Goal: Task Accomplishment & Management: Complete application form

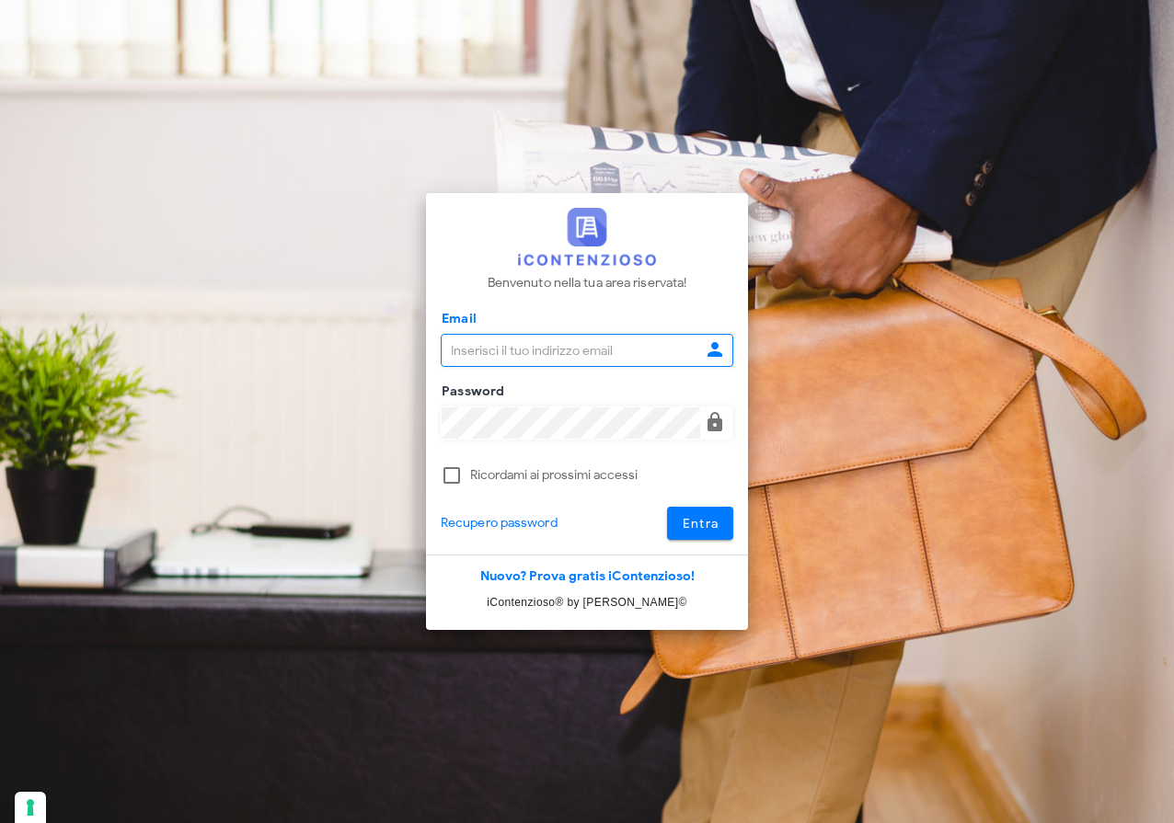
type input "raffaelesolarino@studiosolarino.it"
click at [707, 525] on span "Entra" at bounding box center [701, 524] width 38 height 16
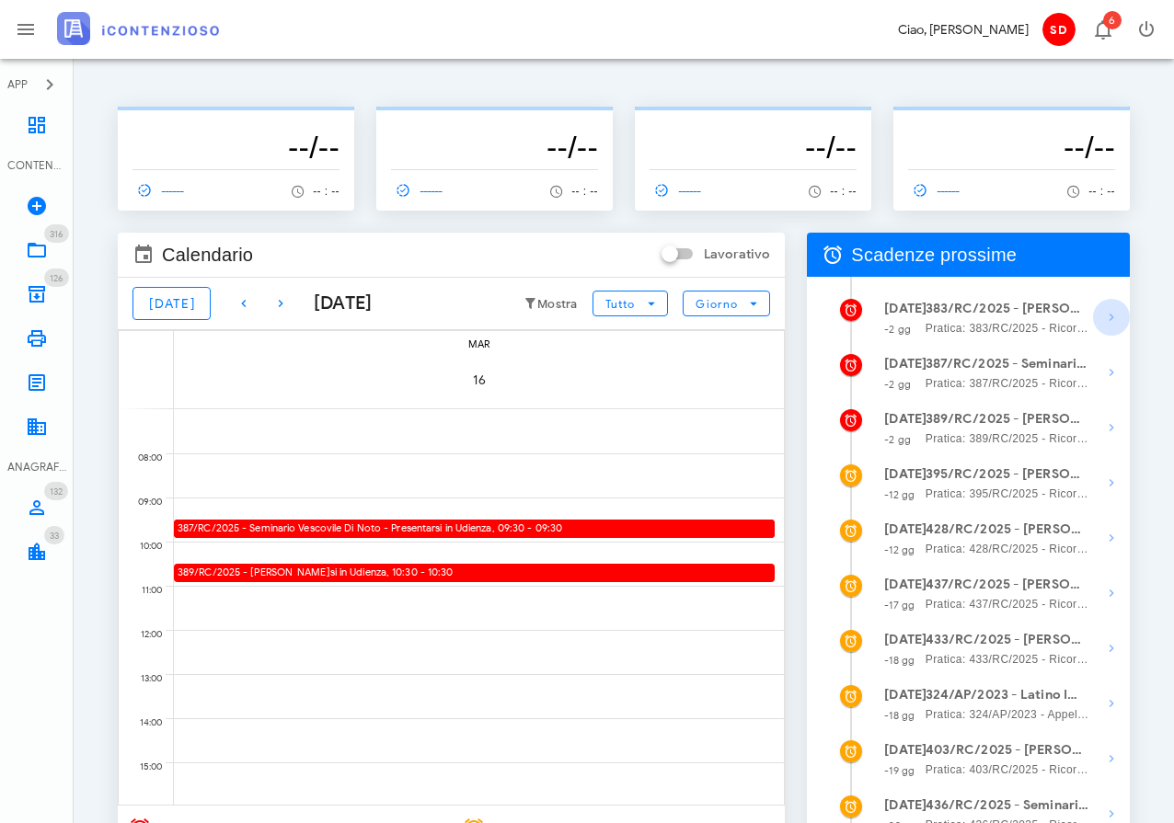
click at [1109, 316] on icon "button" at bounding box center [1111, 317] width 22 height 22
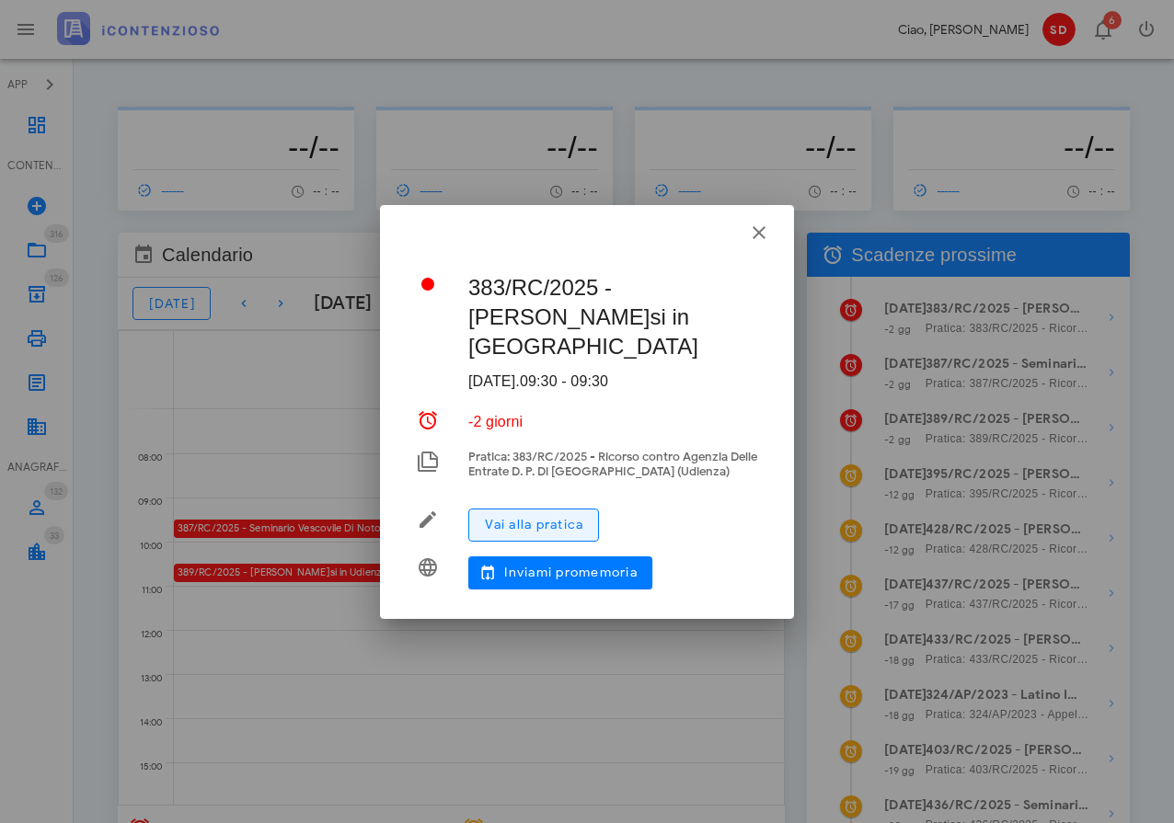
click at [531, 527] on span "Vai alla pratica" at bounding box center [533, 525] width 99 height 16
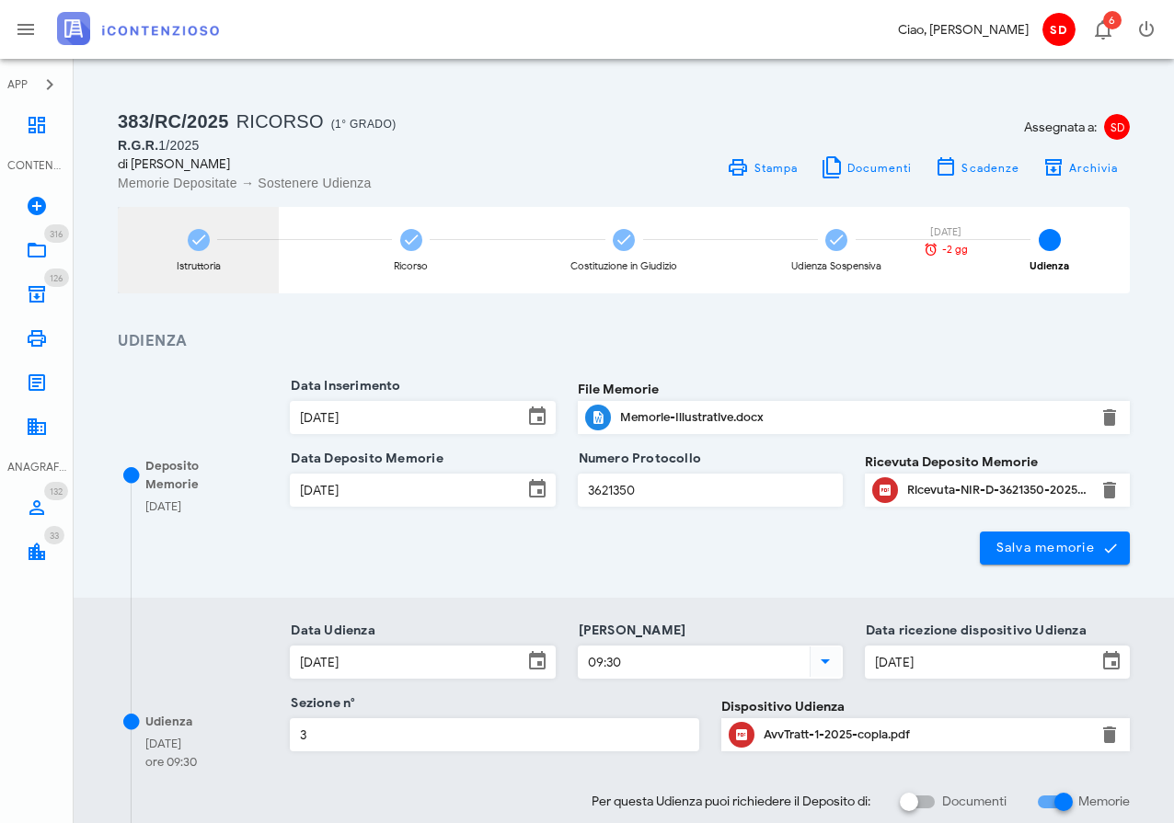
click at [190, 241] on icon at bounding box center [199, 240] width 18 height 18
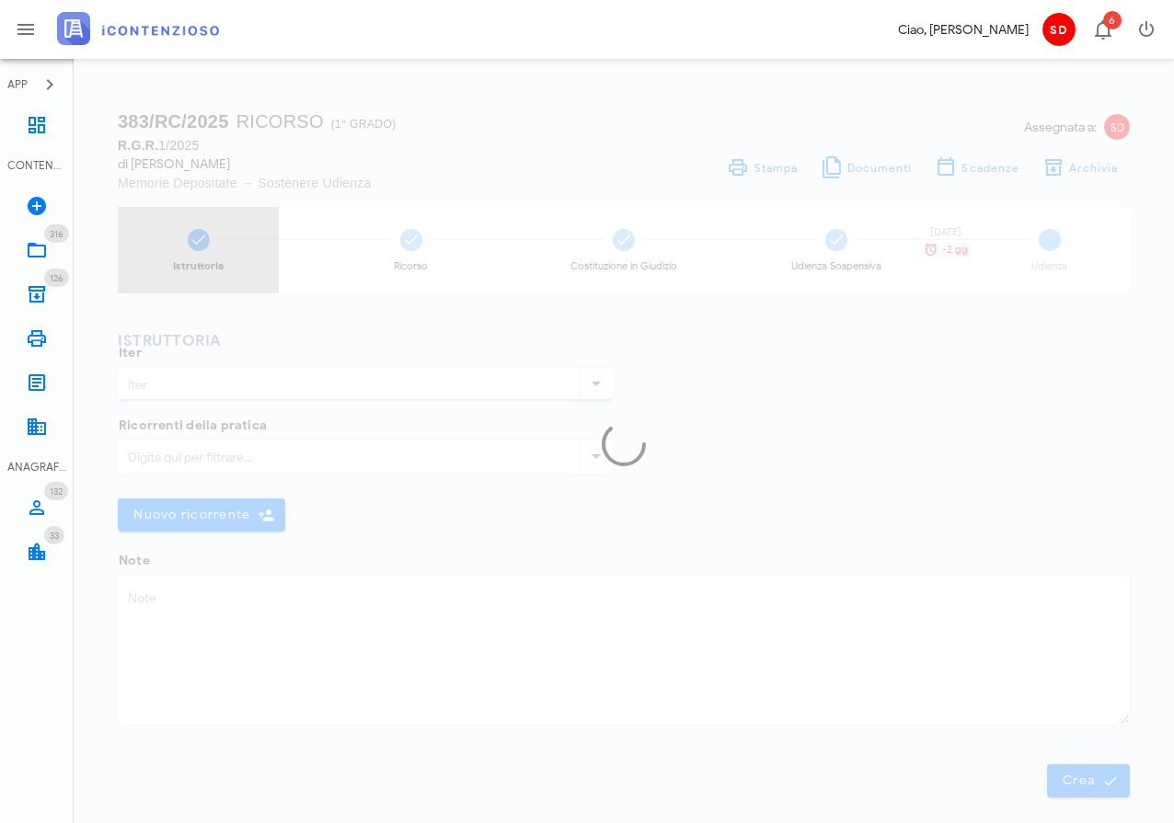
type input "Ricorso"
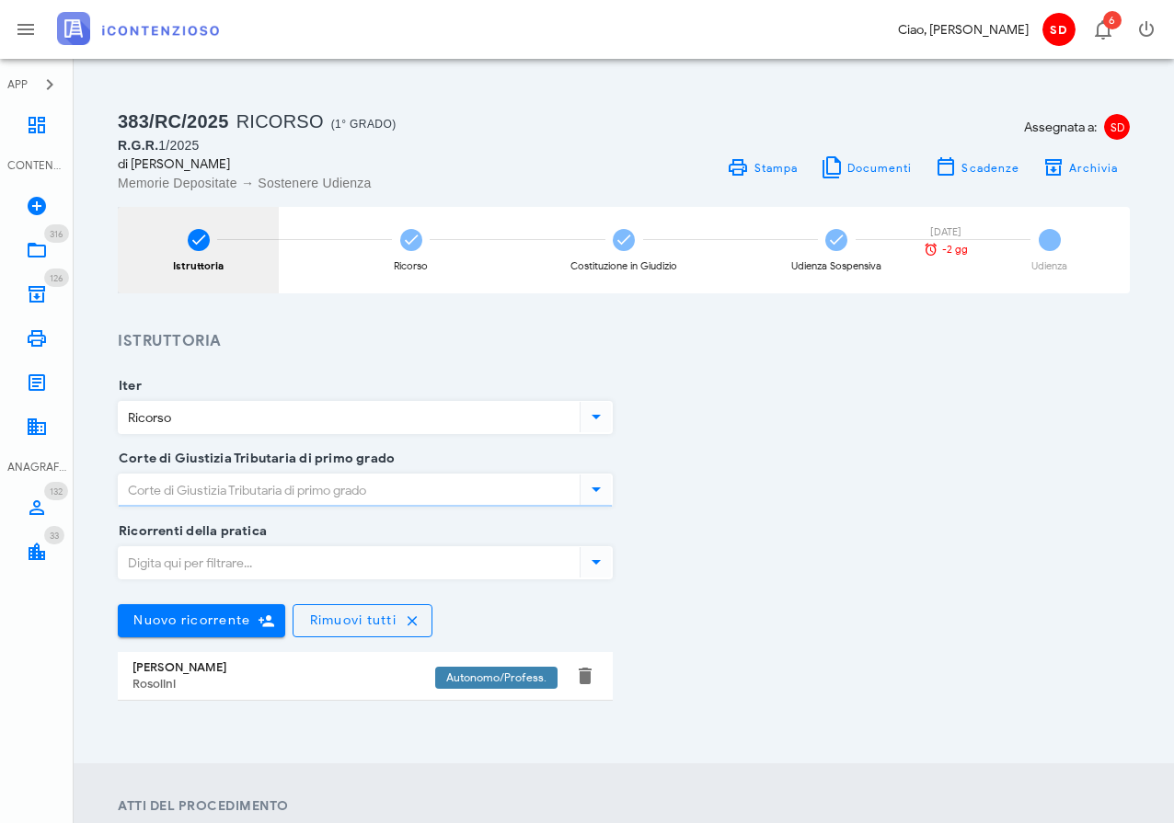
type input "Siracusa"
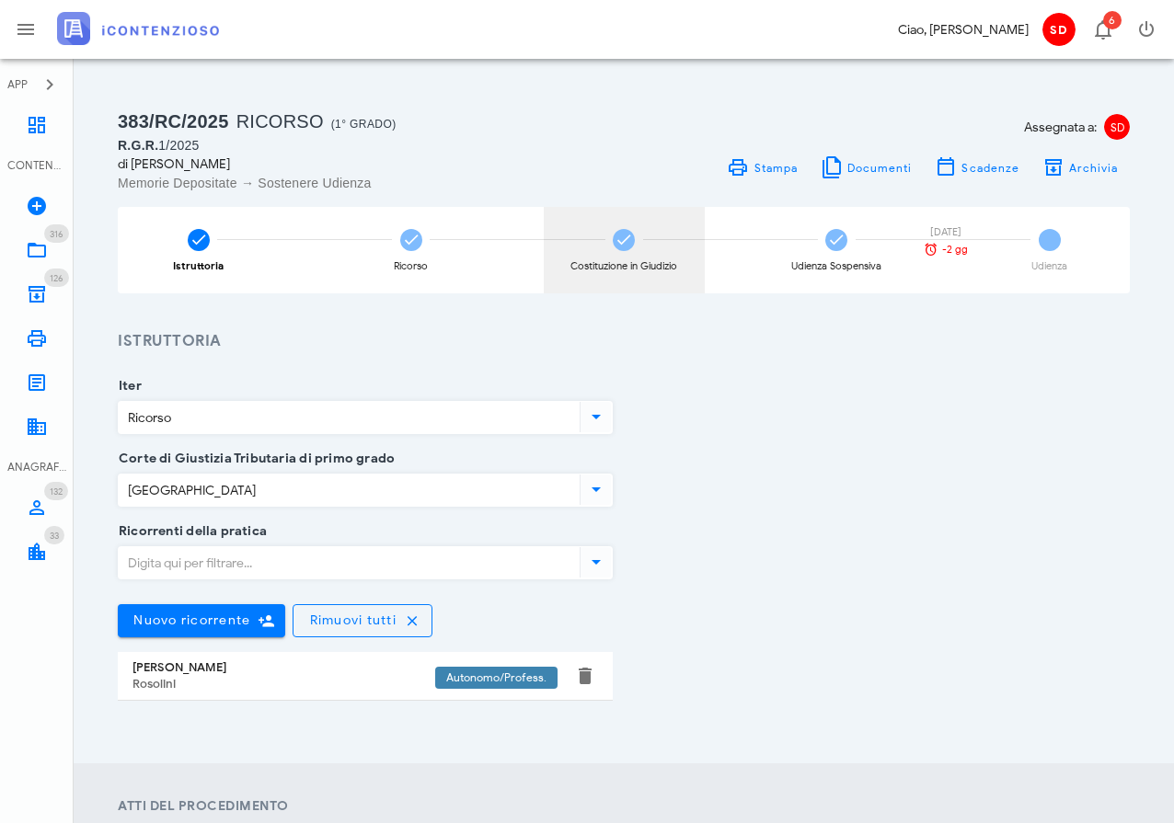
click at [626, 242] on icon at bounding box center [624, 240] width 18 height 18
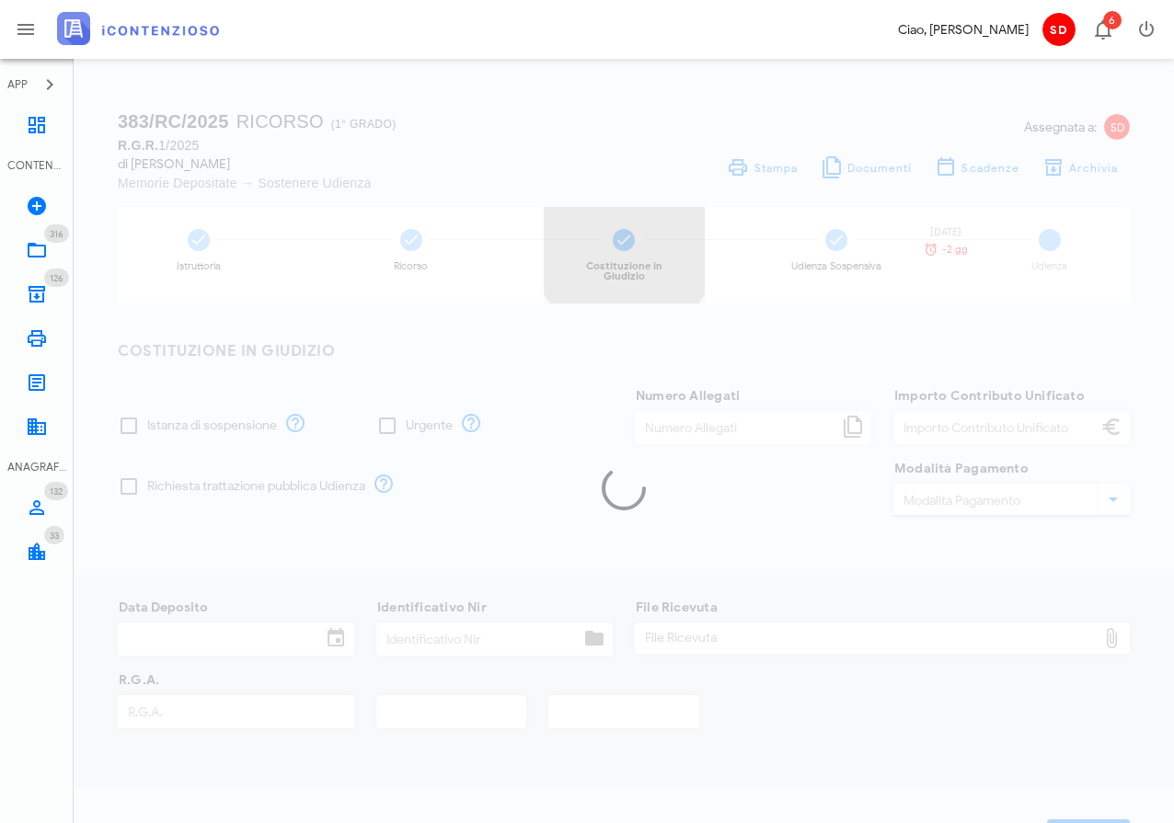
checkbox input "true"
type input "3"
type input "120,00"
type input "PagoPa"
type input "01/01/2025"
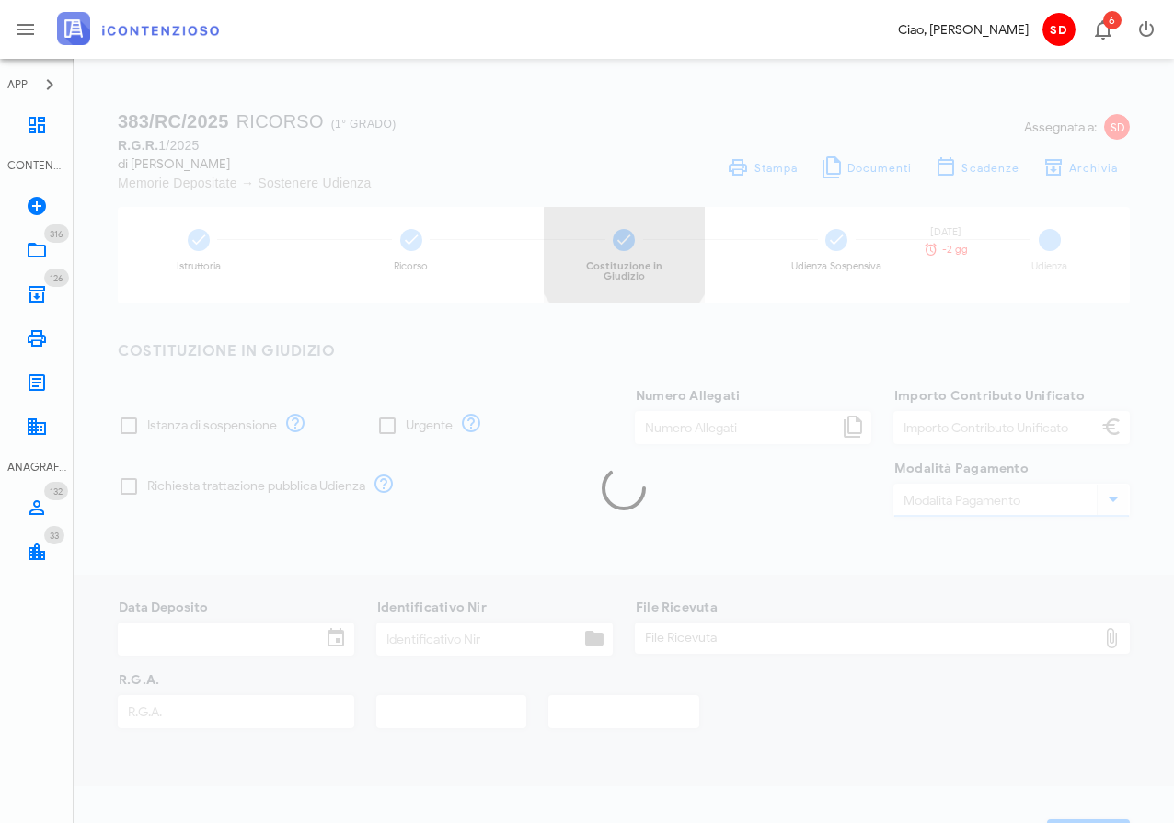
type input "1216028"
type input "1"
type input "2025"
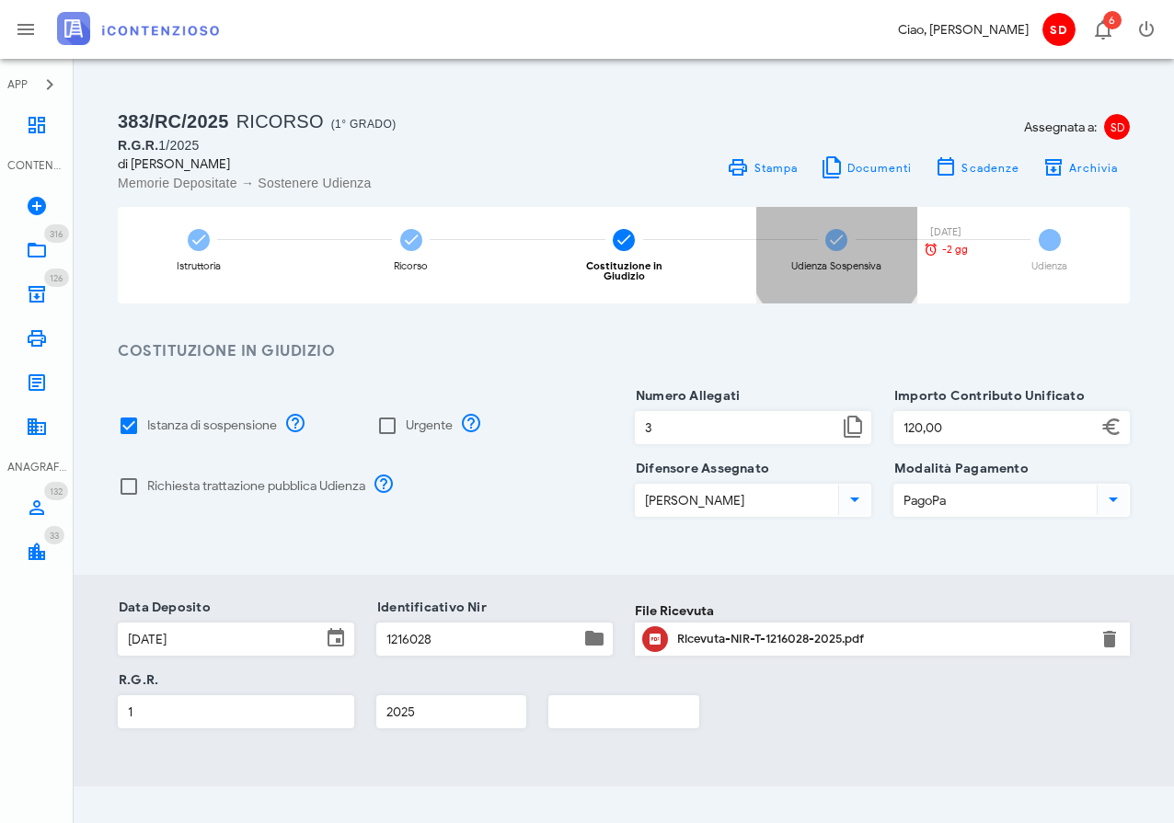
click at [841, 244] on icon at bounding box center [836, 240] width 18 height 18
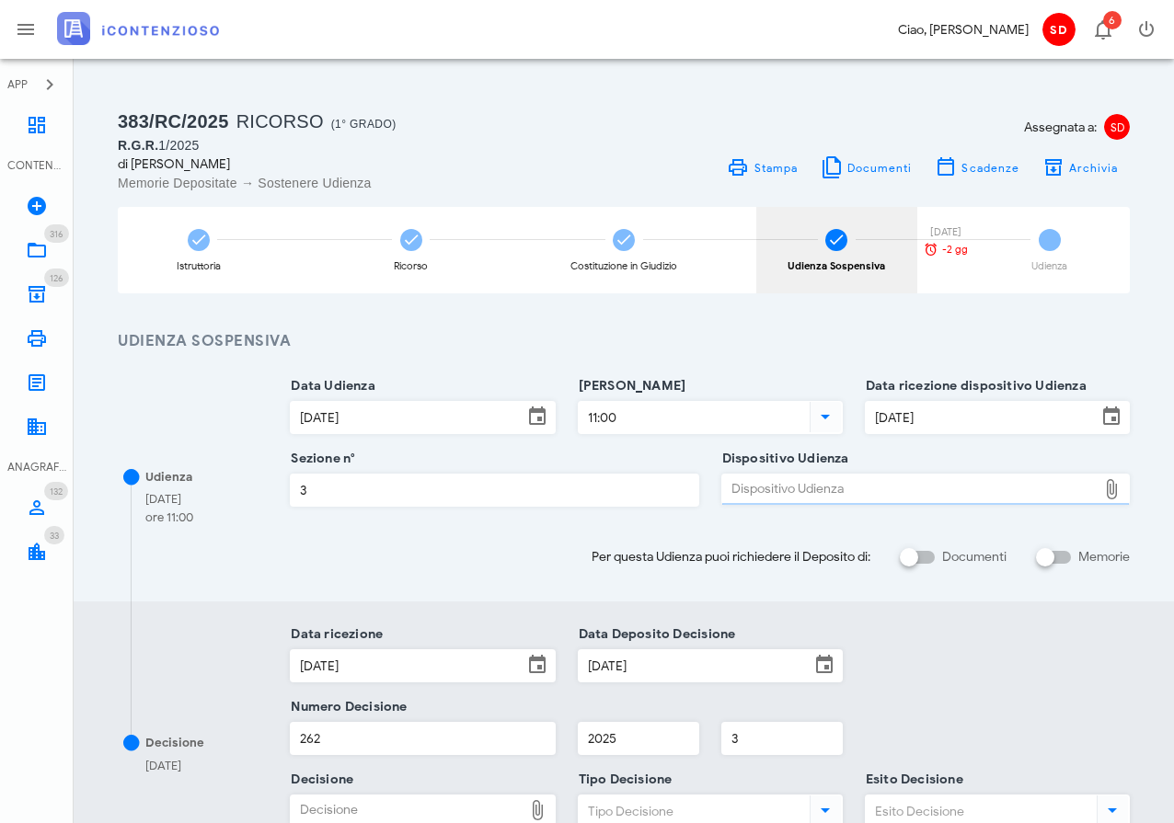
type input "Ordinanza di sospensione"
type input "Non accettata"
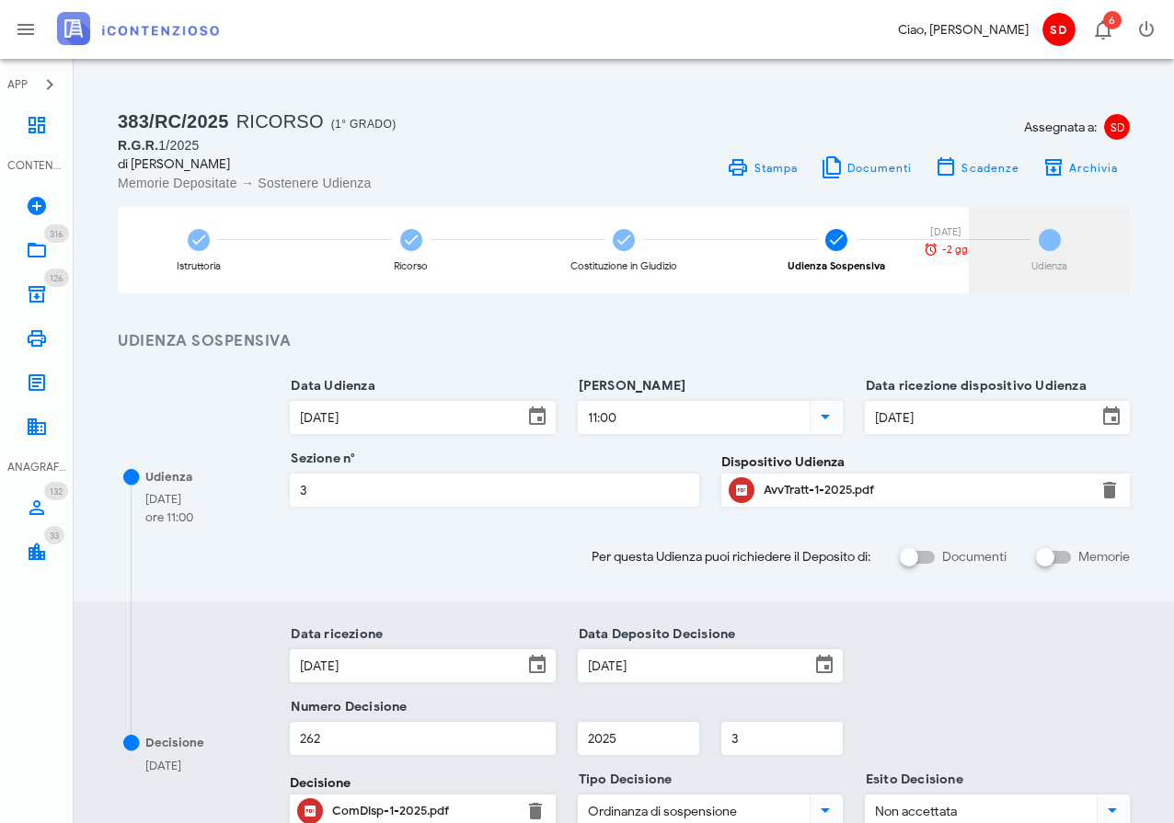
click at [1056, 237] on span "5" at bounding box center [1050, 240] width 22 height 22
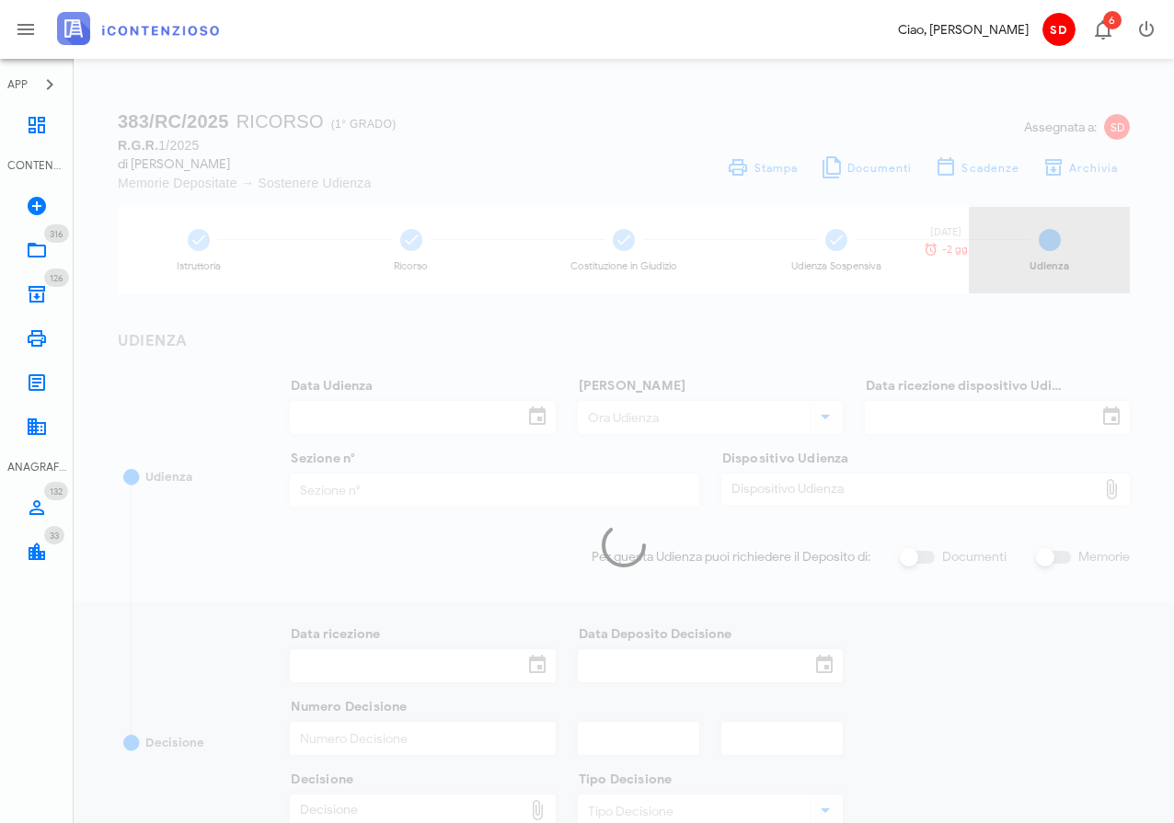
type input "16/09/2025"
type input "09:30"
type input "27/06/2025"
type input "3"
checkbox input "true"
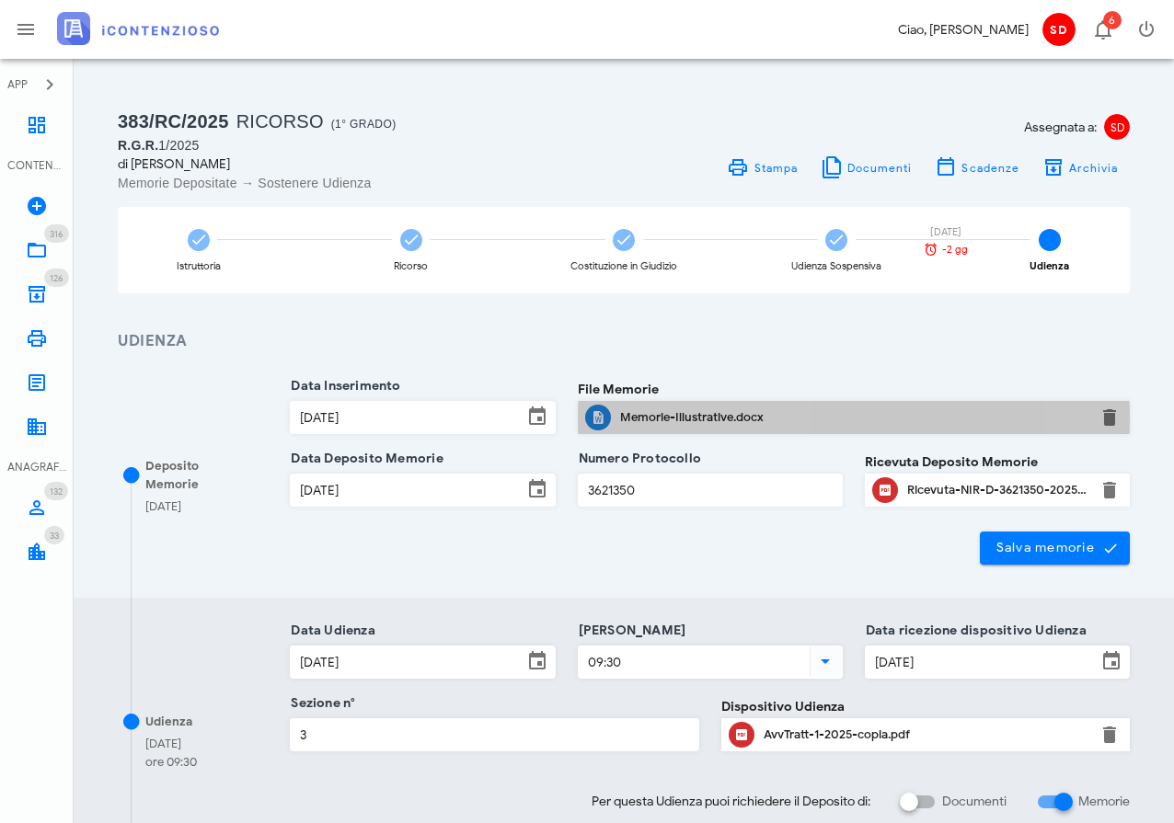
click at [658, 416] on div "Memorie-Illustrative.docx" at bounding box center [853, 417] width 467 height 15
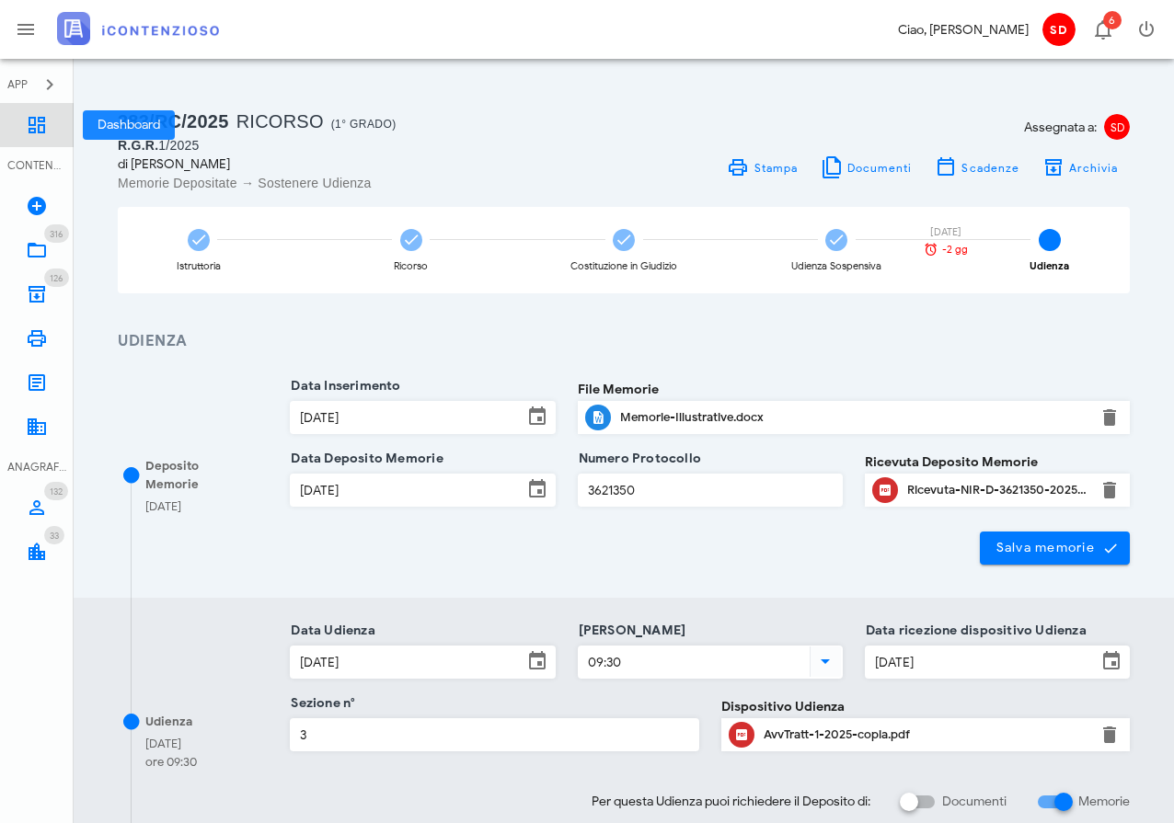
click at [26, 121] on icon at bounding box center [37, 125] width 22 height 22
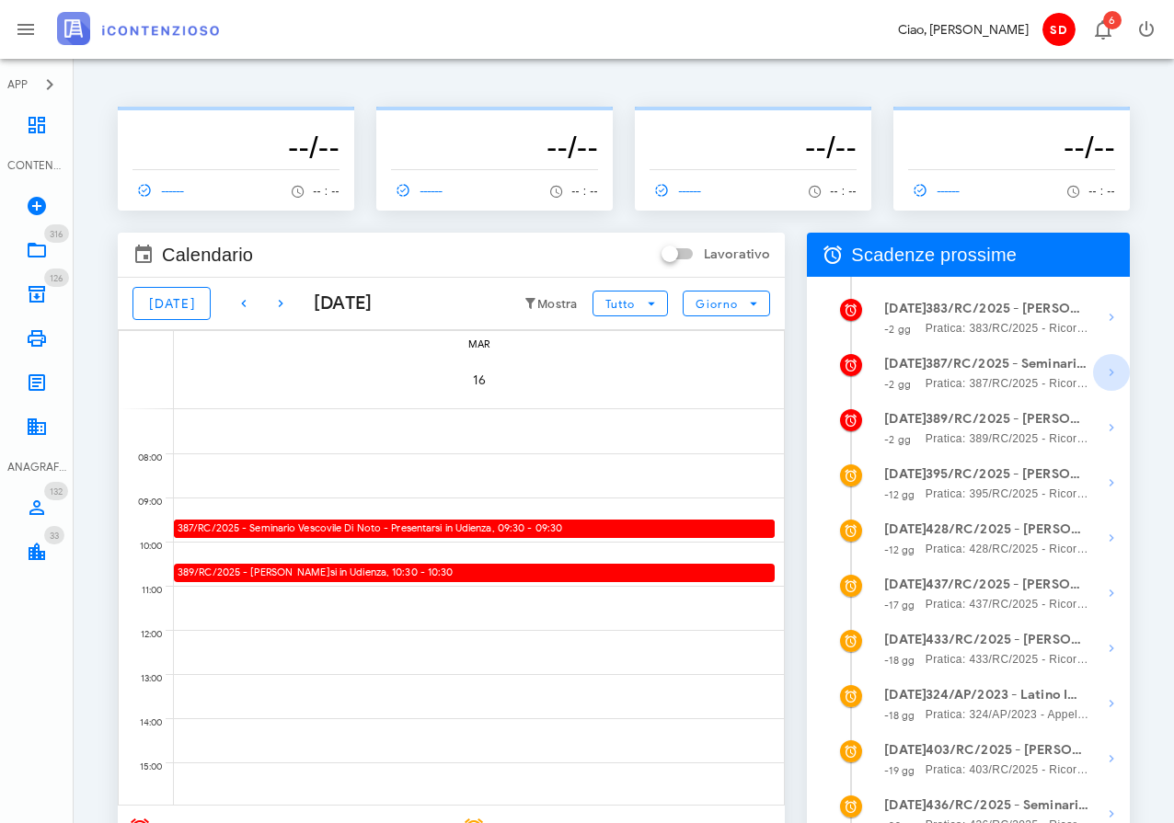
click at [1108, 370] on icon "button" at bounding box center [1111, 373] width 22 height 22
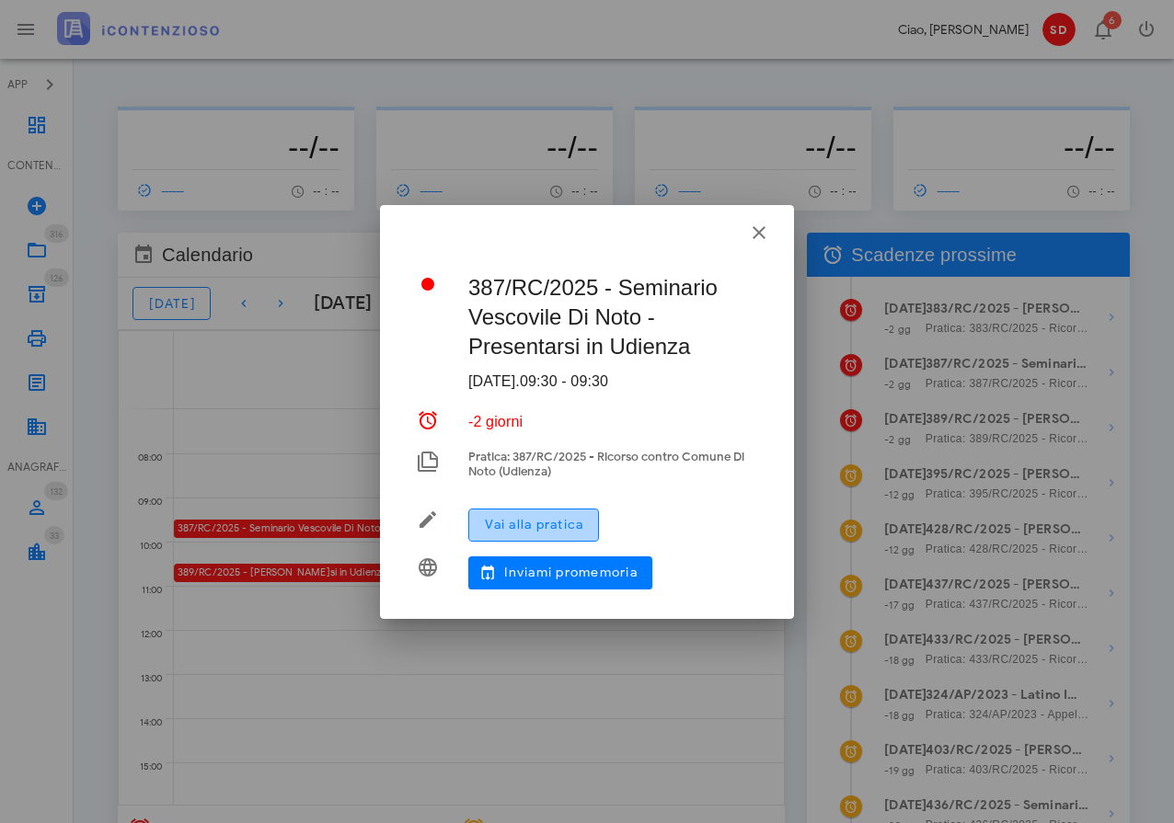
click at [513, 519] on span "Vai alla pratica" at bounding box center [533, 525] width 99 height 16
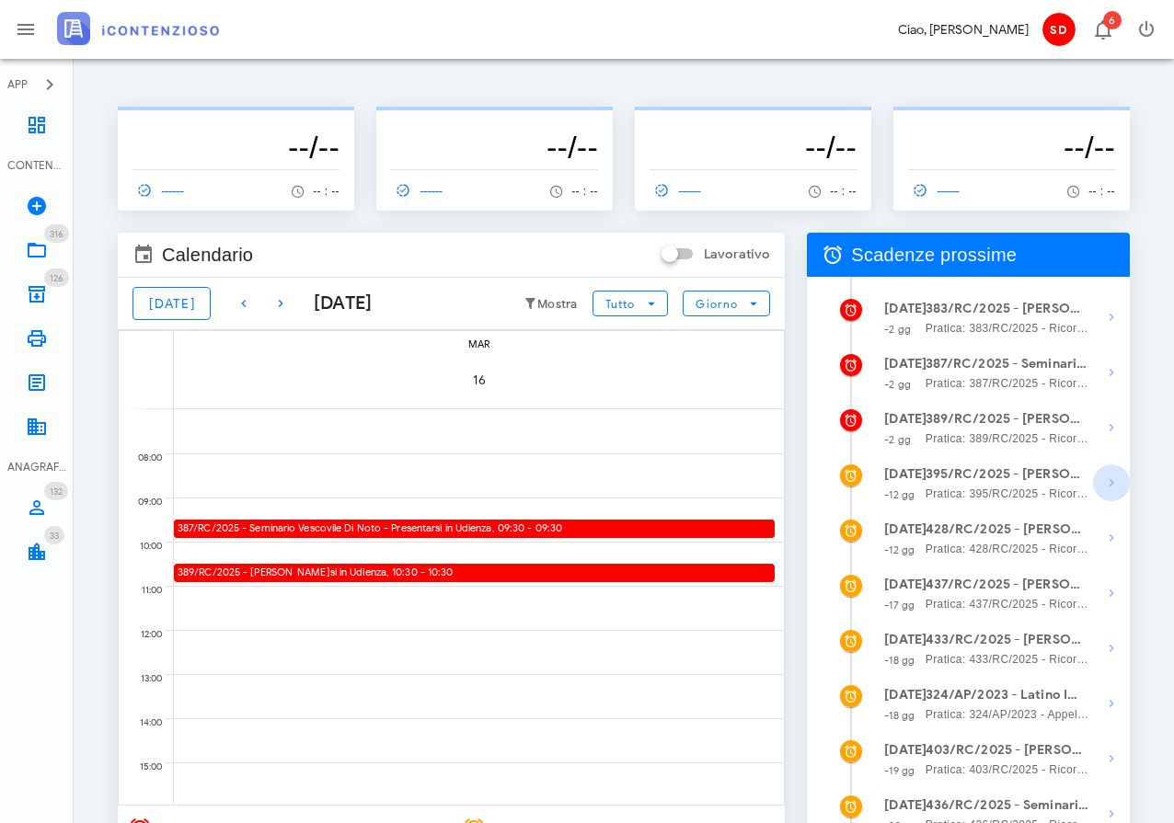
click at [1109, 482] on icon "button" at bounding box center [1111, 483] width 22 height 22
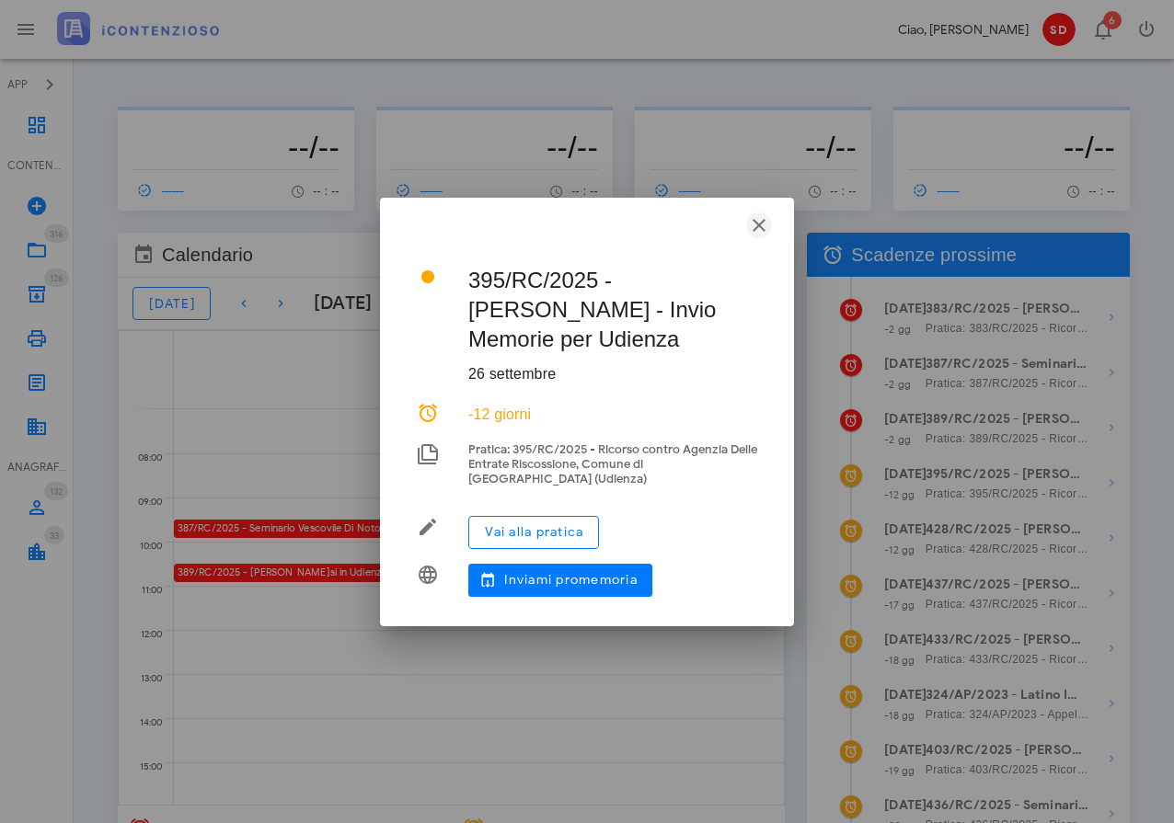
click at [762, 224] on icon "button" at bounding box center [759, 225] width 22 height 22
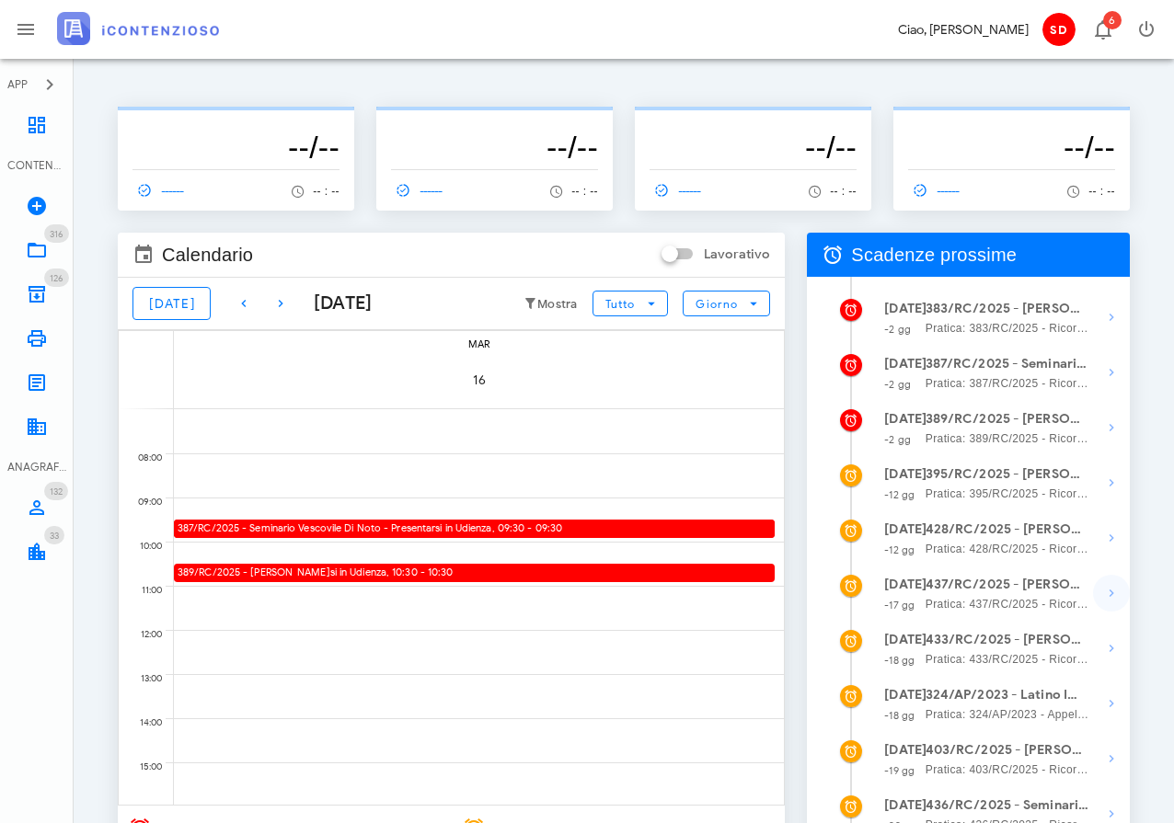
click at [1107, 593] on icon "button" at bounding box center [1111, 593] width 22 height 22
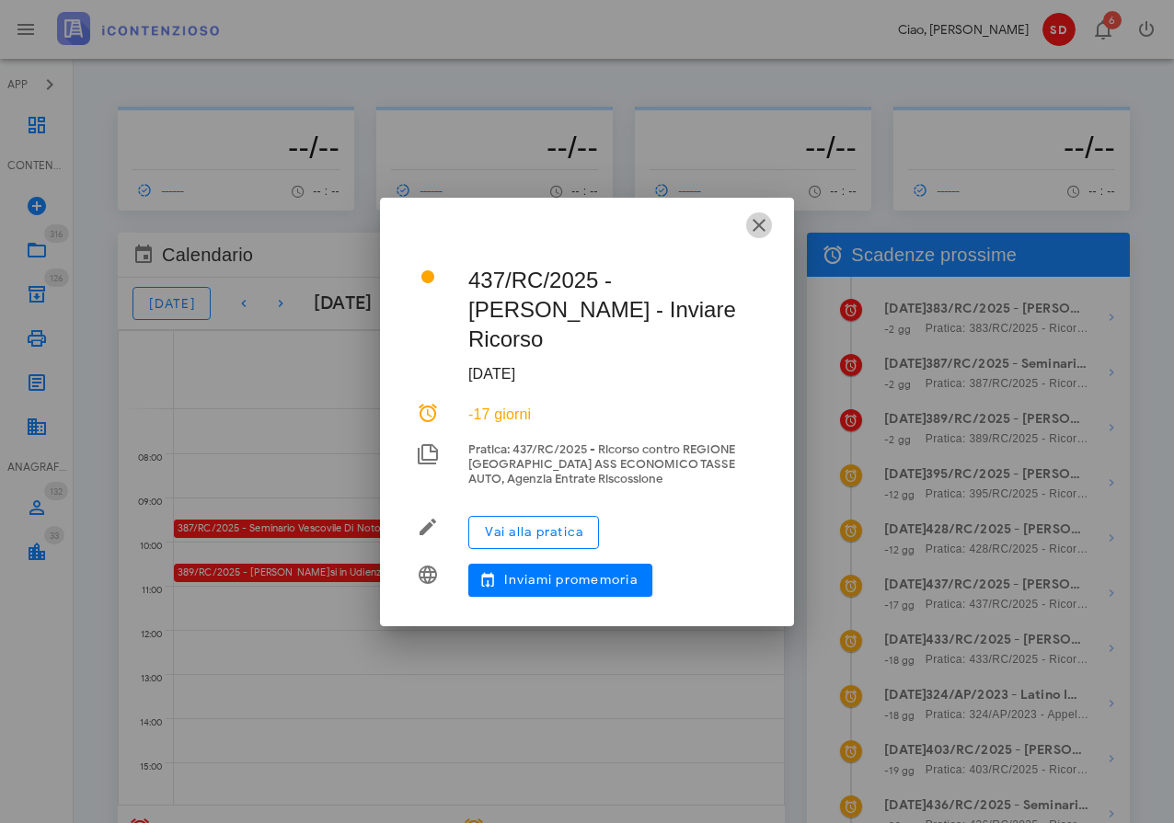
click at [763, 236] on icon "button" at bounding box center [759, 225] width 22 height 22
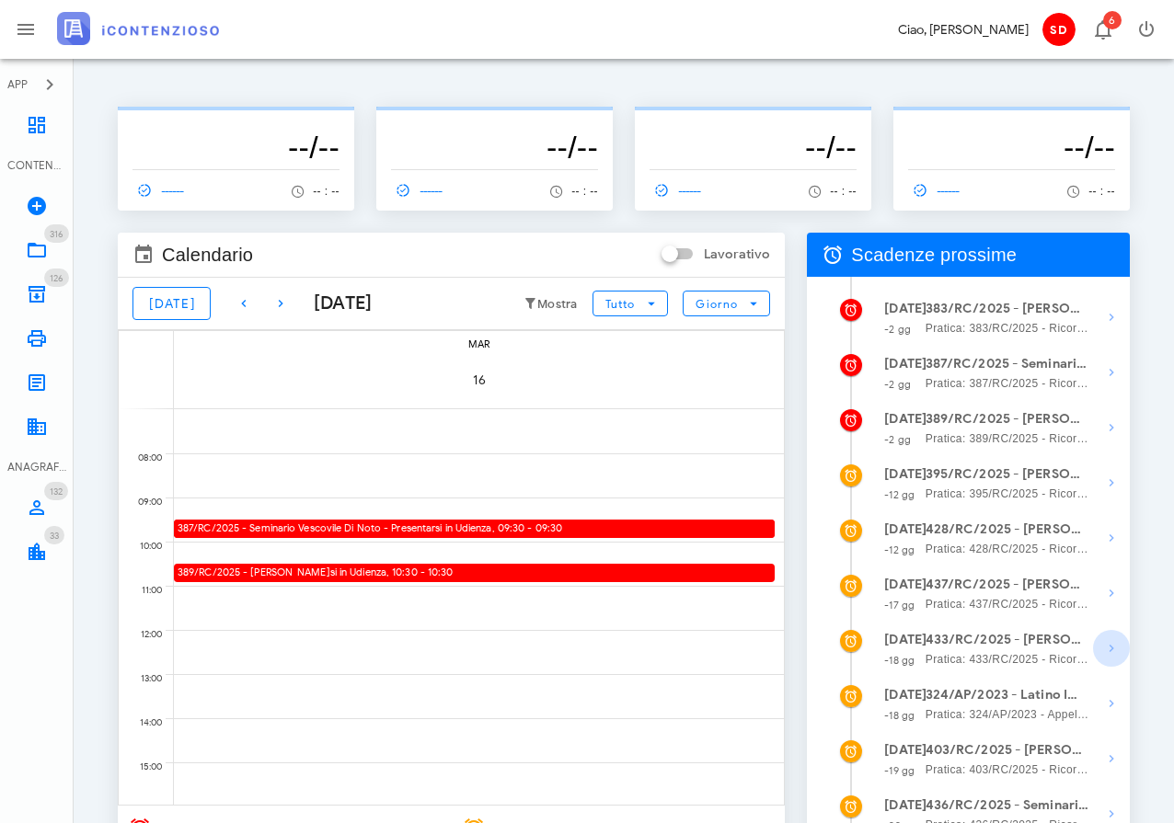
click at [1109, 648] on icon "button" at bounding box center [1111, 649] width 22 height 22
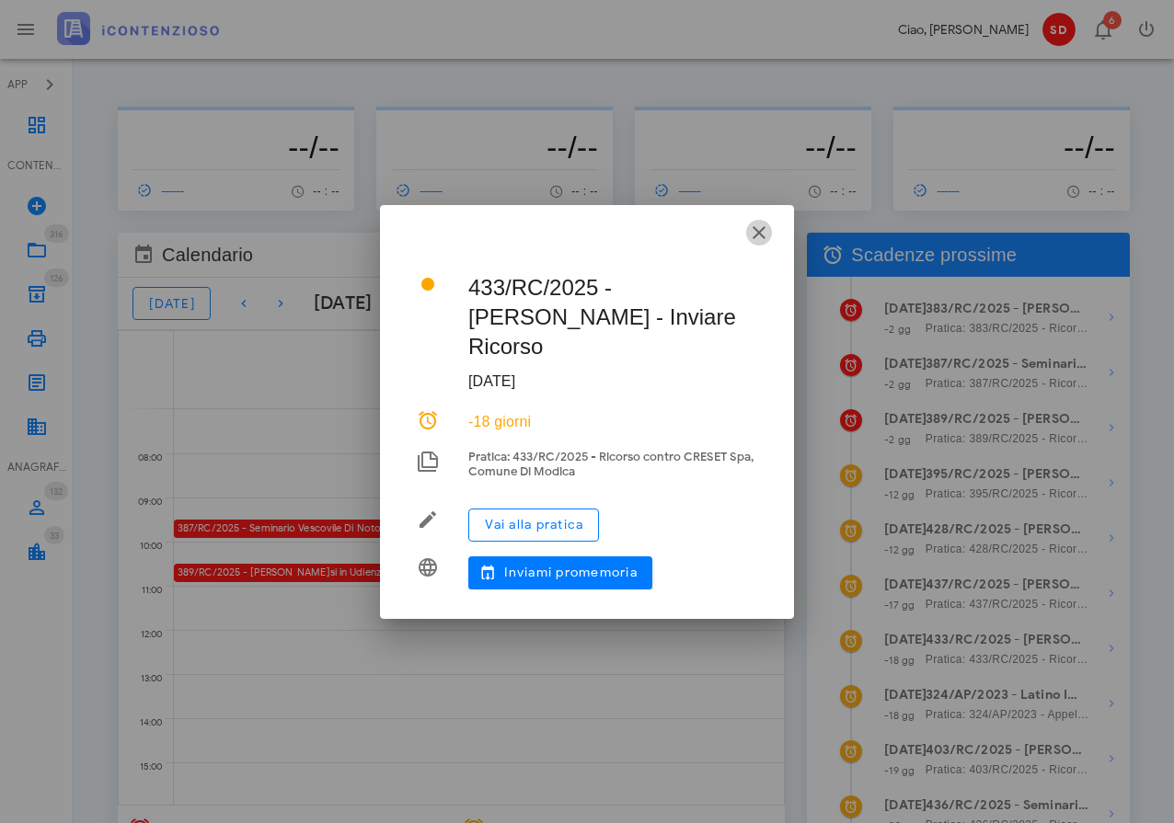
click at [753, 233] on icon "button" at bounding box center [759, 233] width 22 height 22
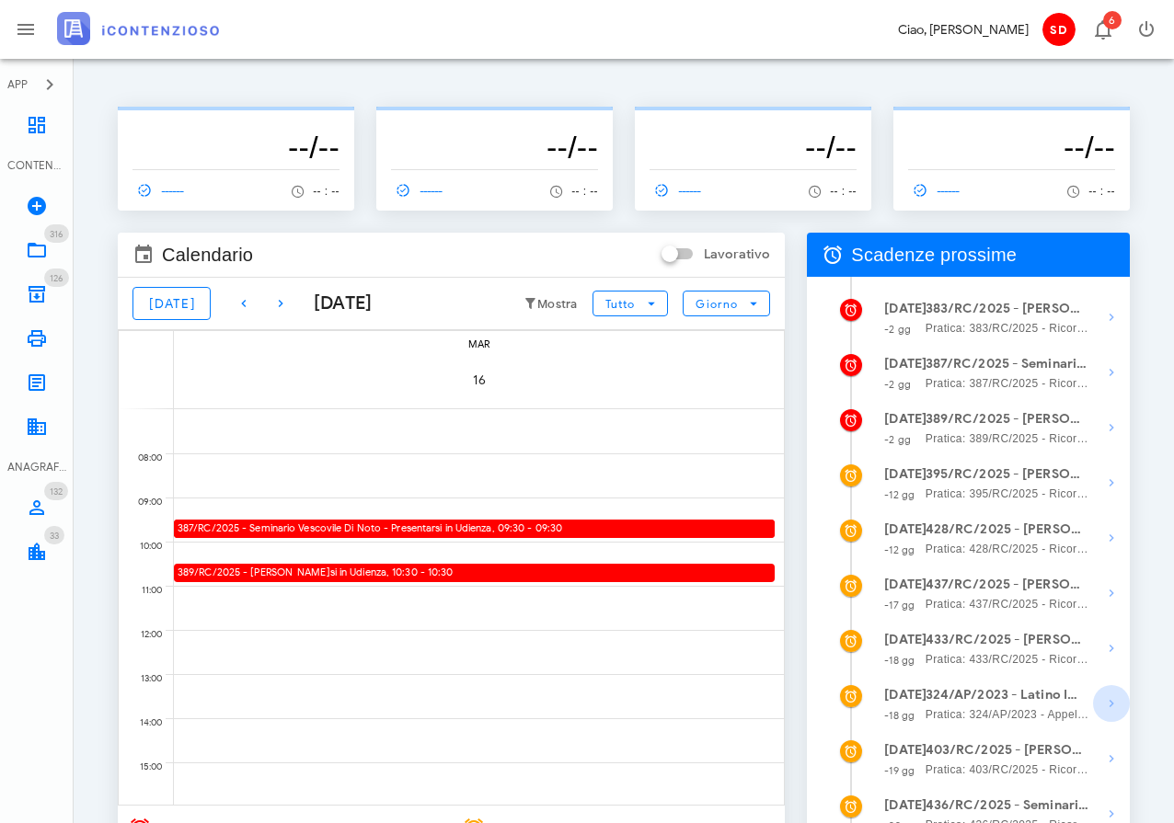
click at [1114, 709] on icon "button" at bounding box center [1111, 704] width 22 height 22
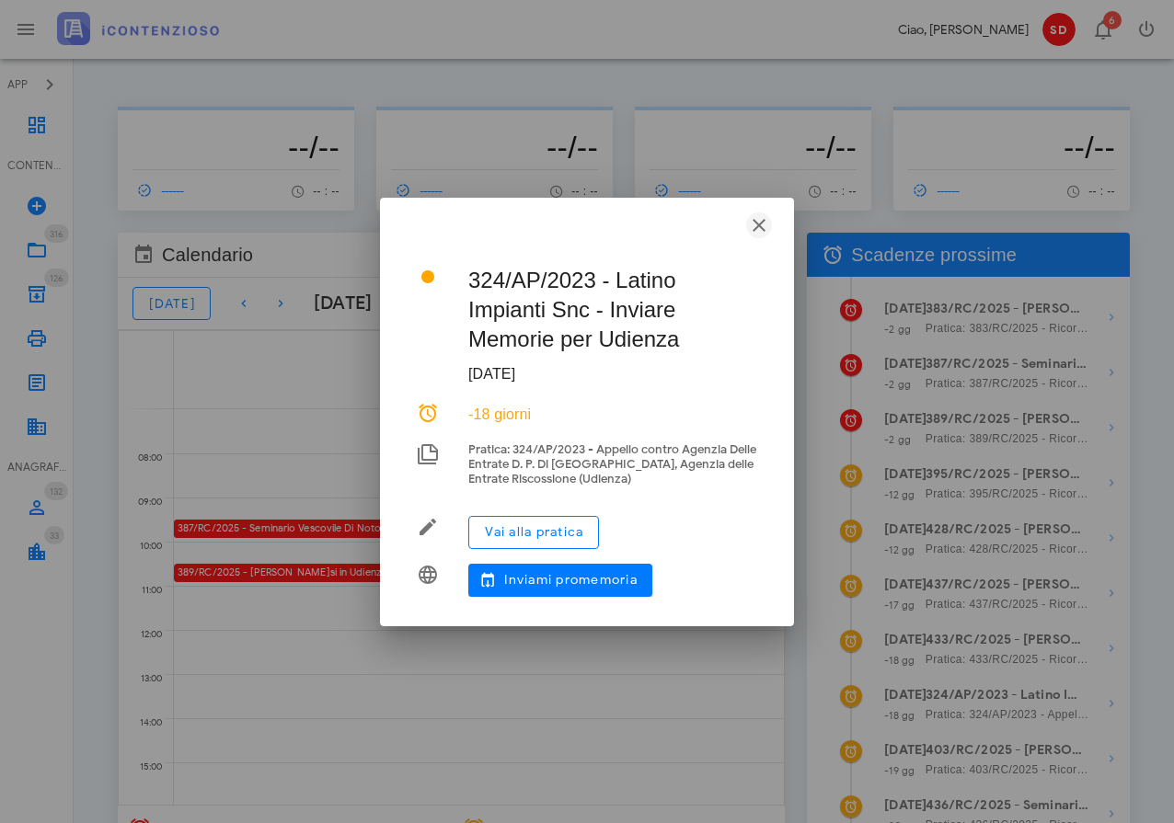
click at [759, 225] on icon "button" at bounding box center [759, 225] width 22 height 22
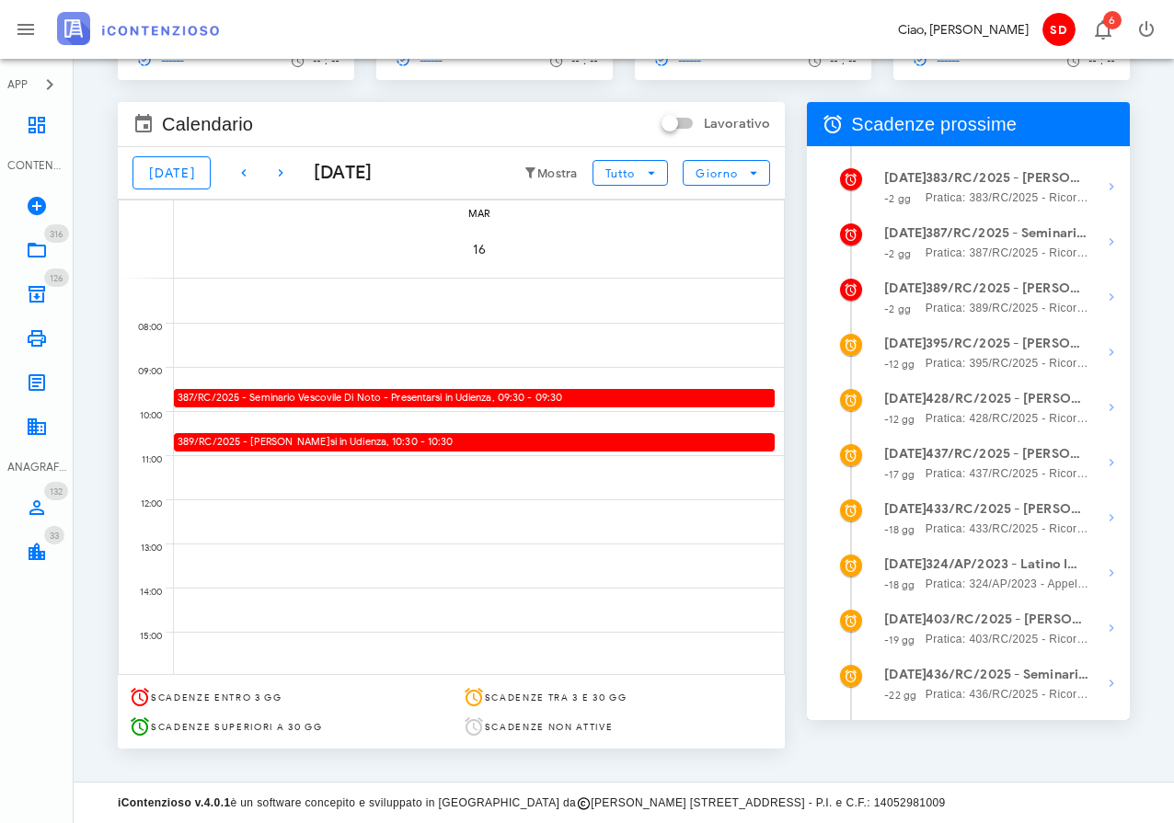
scroll to position [133, 0]
click at [1108, 632] on icon "button" at bounding box center [1111, 628] width 22 height 22
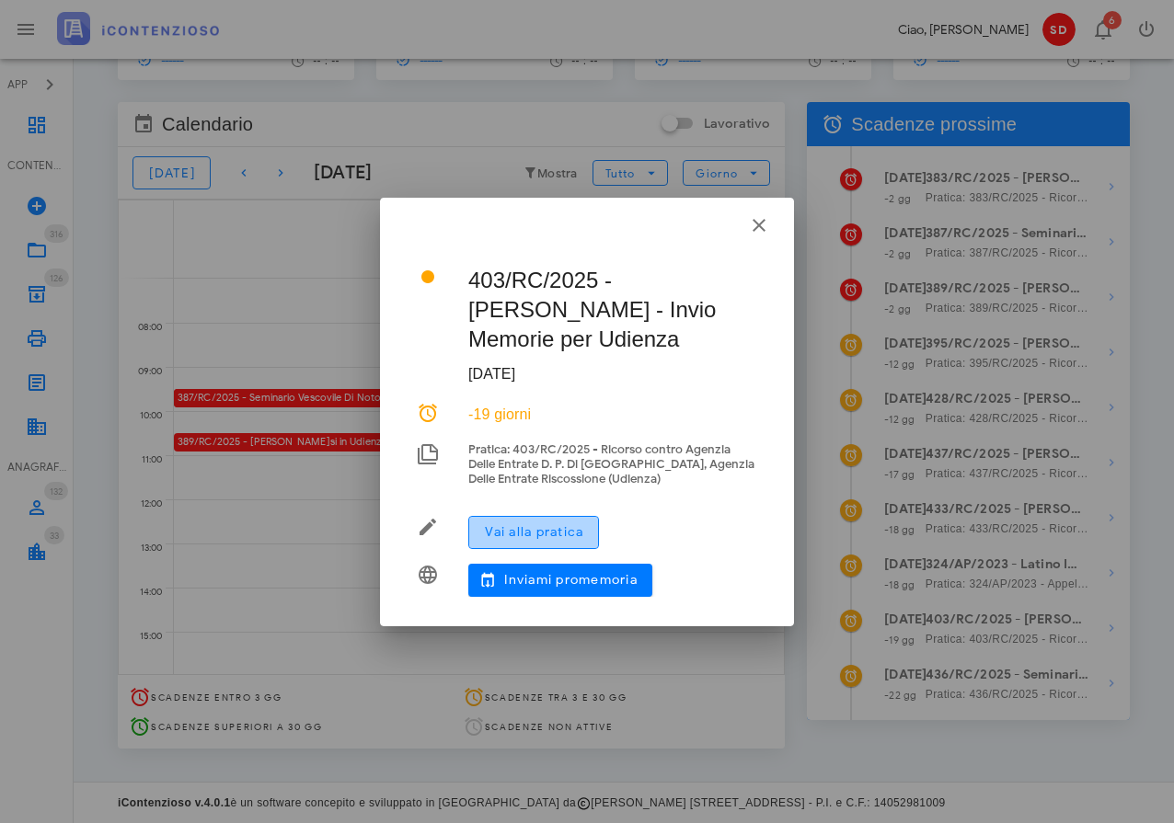
click at [525, 528] on span "Vai alla pratica" at bounding box center [533, 532] width 99 height 16
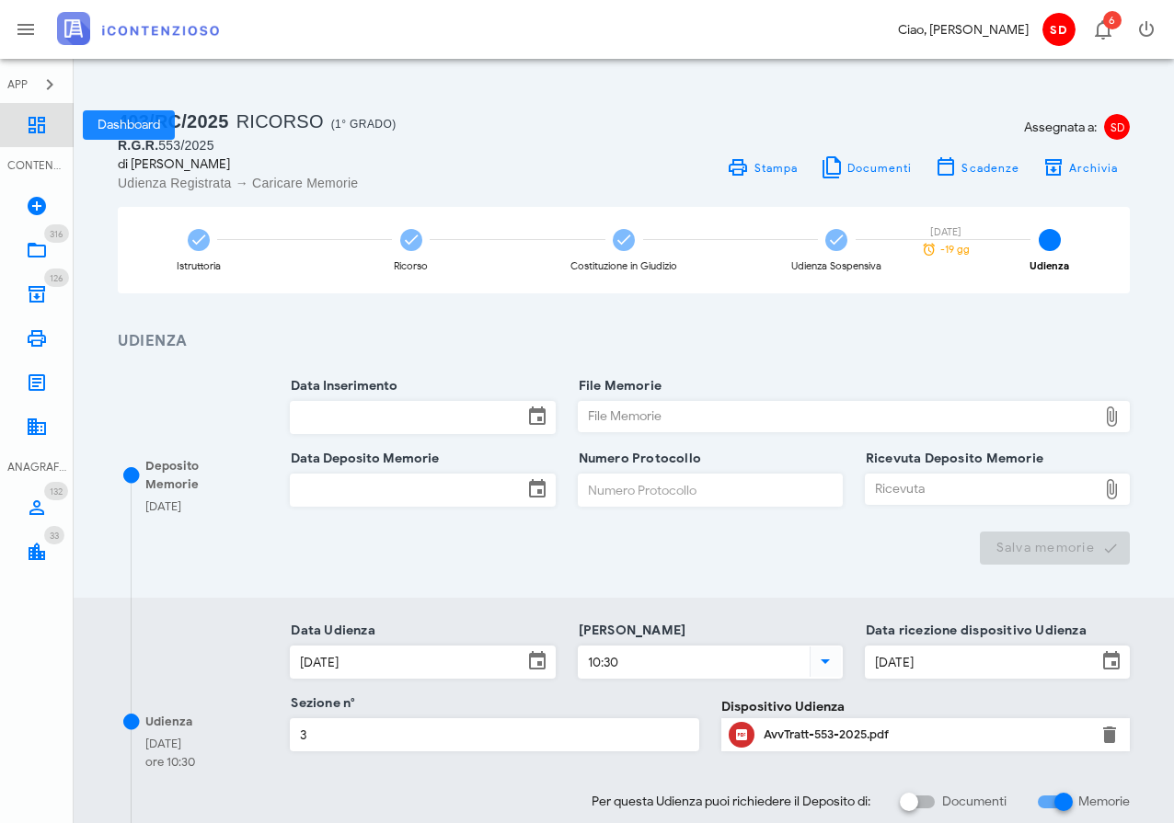
click at [49, 125] on link "Dashboard" at bounding box center [37, 125] width 74 height 44
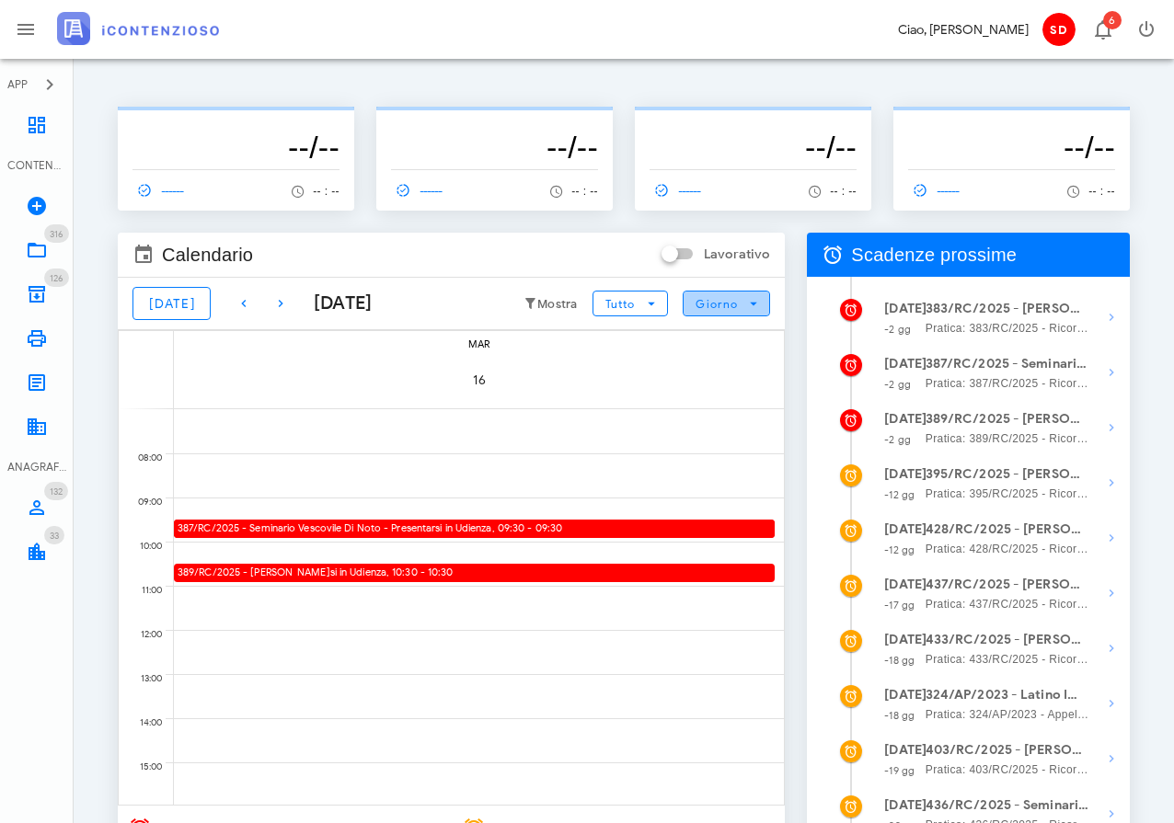
click at [746, 300] on icon "button" at bounding box center [753, 303] width 17 height 17
click at [718, 415] on div "Mese" at bounding box center [726, 415] width 57 height 15
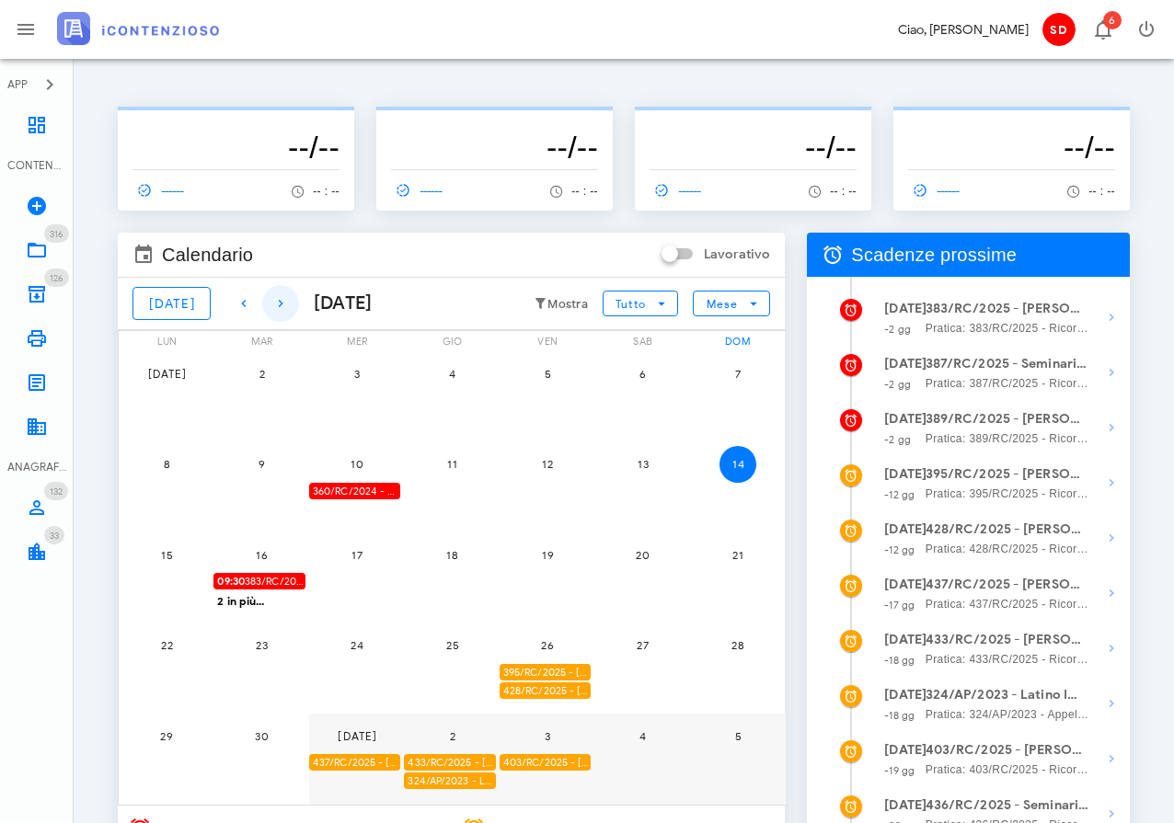
click at [270, 299] on icon "button" at bounding box center [281, 304] width 22 height 22
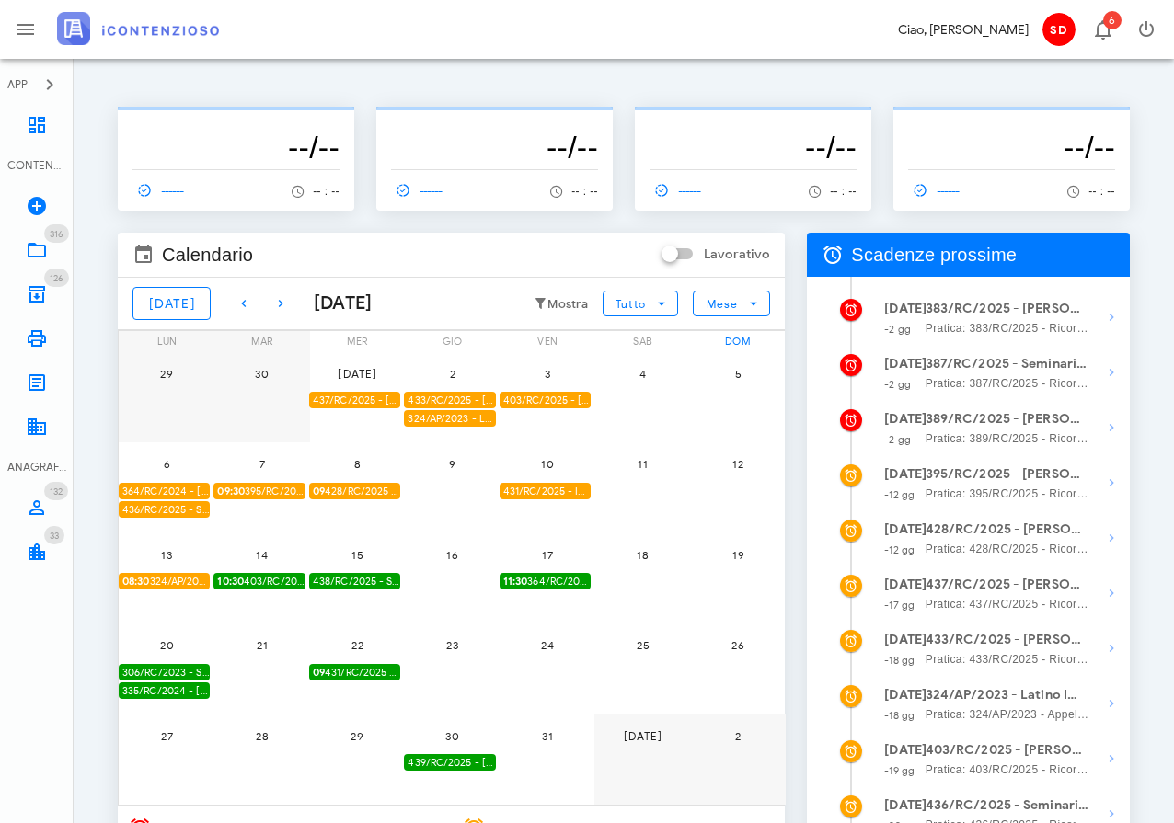
scroll to position [1, 0]
